Goal: Complete application form: Complete application form

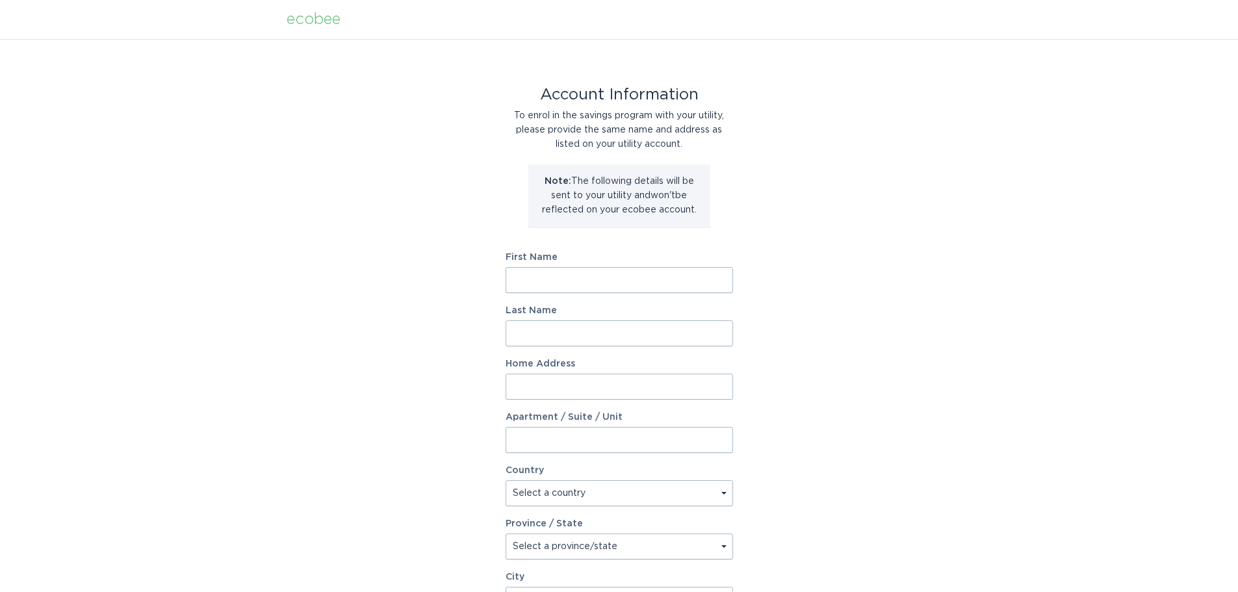
click at [670, 277] on input "First Name" at bounding box center [618, 280] width 227 height 26
type input "Natasha"
type input "Ackovska"
type input "20b Kingery Quarter Apt. 107"
select select "US"
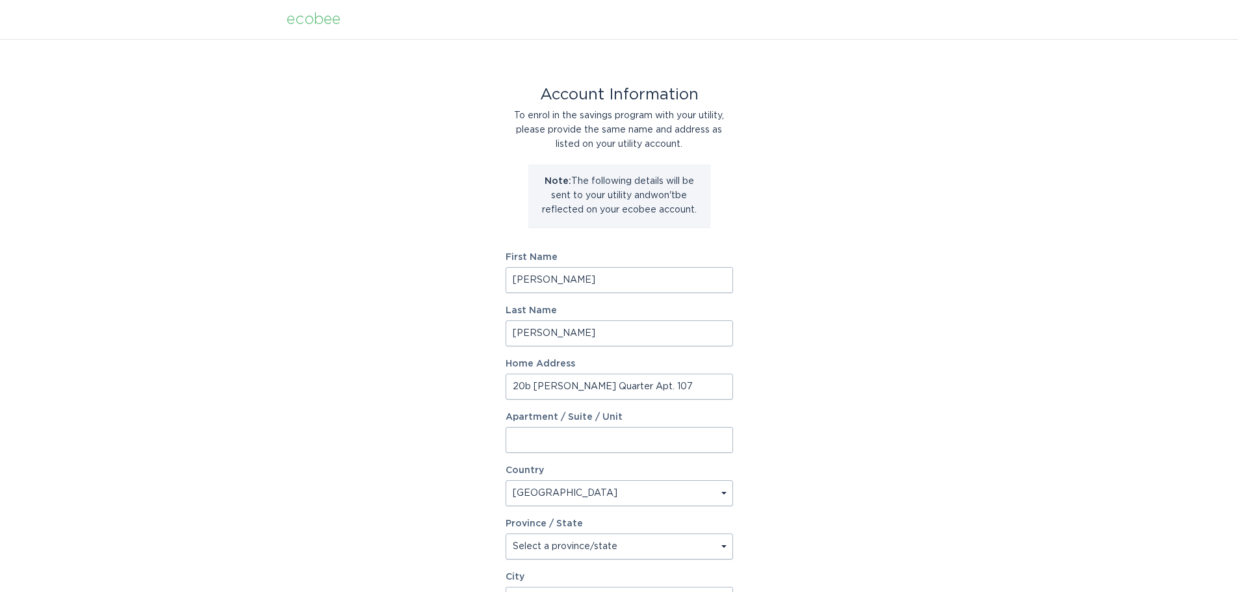
type input "Willowbrook"
type input "60527"
select select "IL"
drag, startPoint x: 667, startPoint y: 391, endPoint x: 405, endPoint y: 401, distance: 261.4
click at [406, 387] on div "Account Information To enrol in the savings program with your utility, please p…" at bounding box center [619, 398] width 1238 height 718
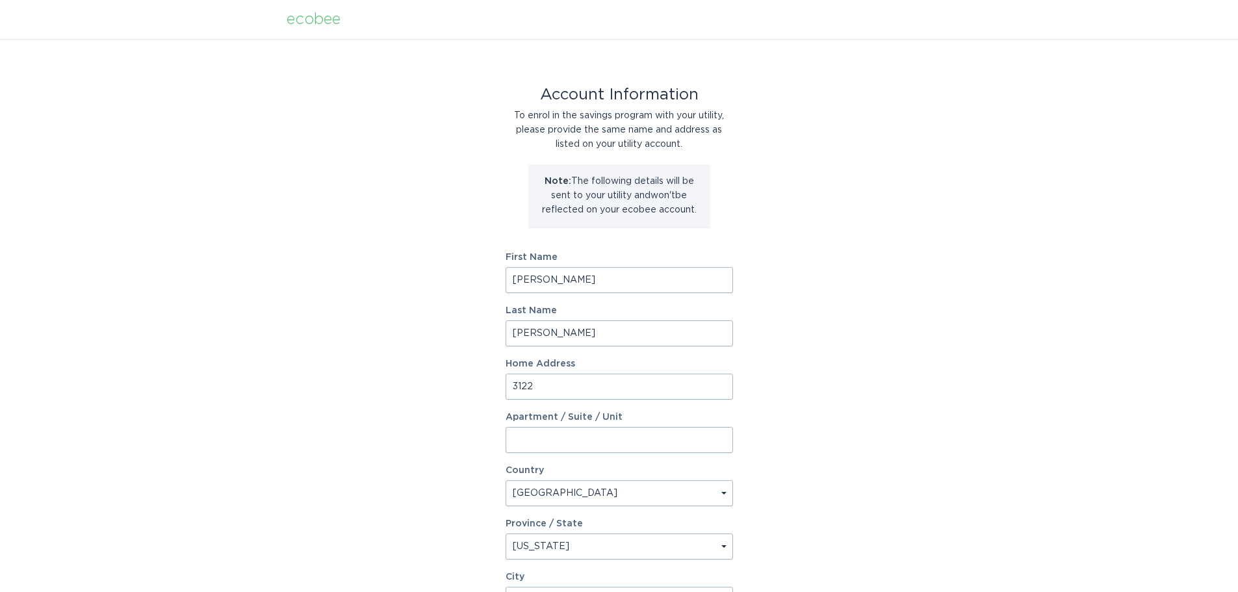
type input "3122 Fenview Dr"
select select "MI"
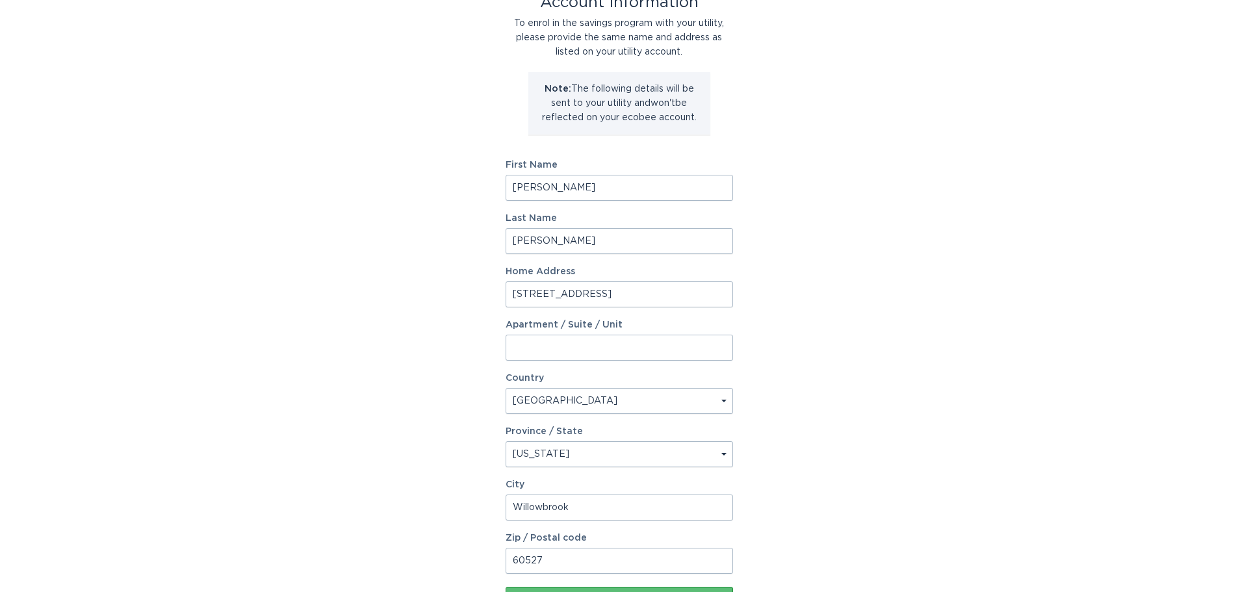
scroll to position [199, 0]
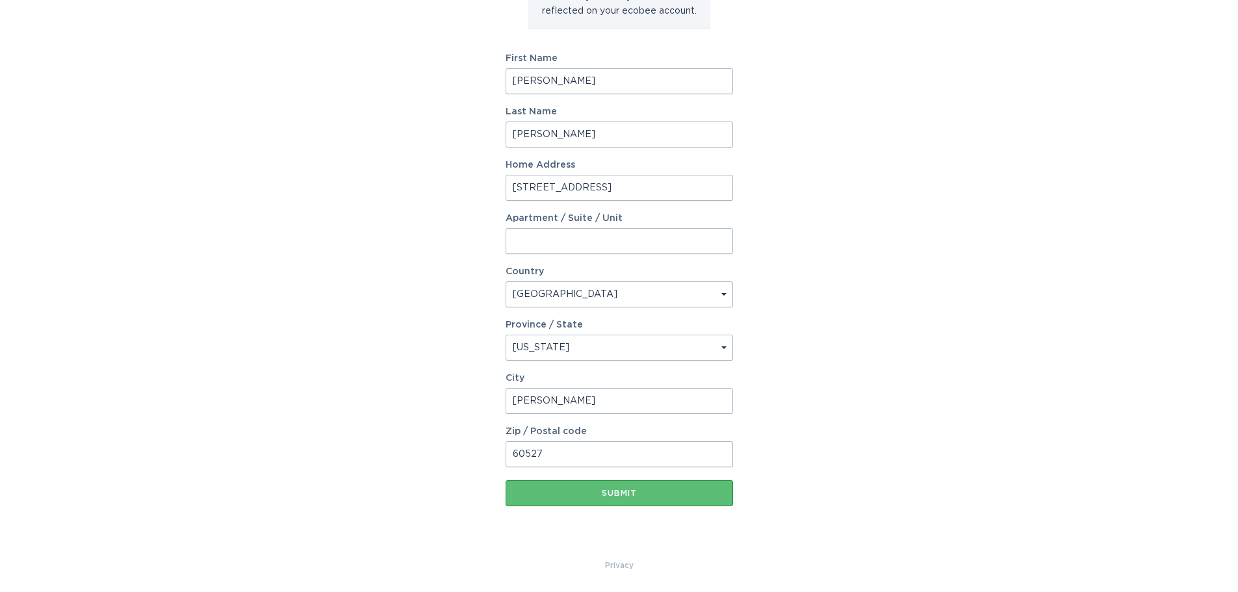
type input "Ann Arbor"
type input "48108"
click at [700, 484] on button "Submit" at bounding box center [618, 493] width 227 height 26
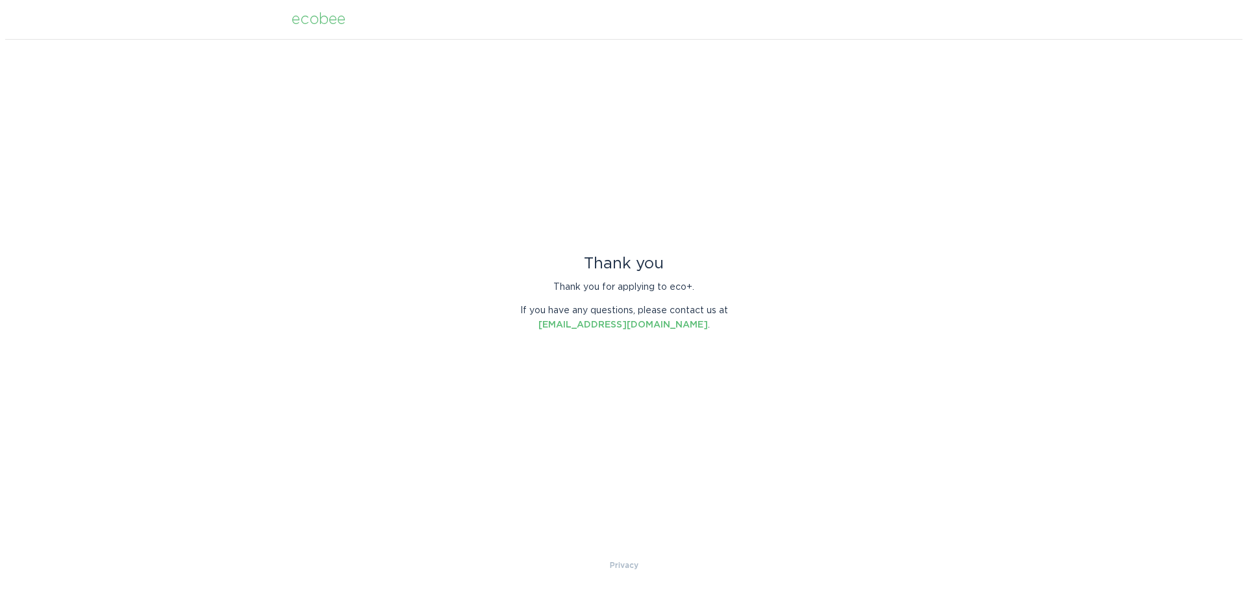
scroll to position [0, 0]
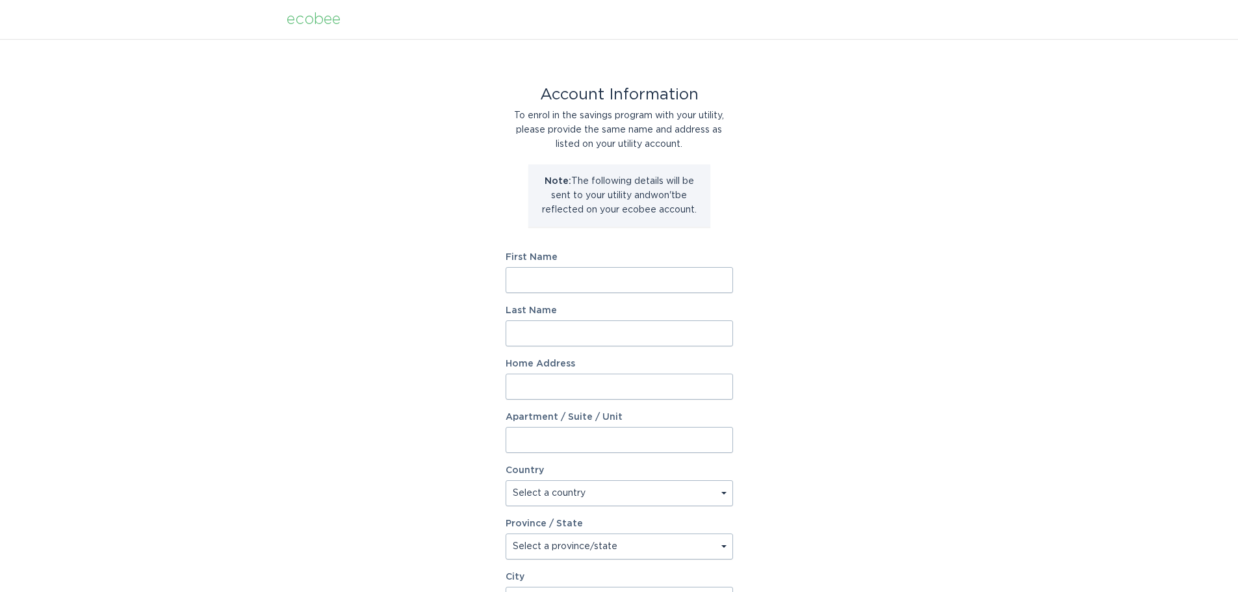
click at [313, 21] on div "ecobee" at bounding box center [314, 19] width 54 height 14
click at [303, 14] on div "ecobee" at bounding box center [314, 19] width 54 height 14
